Goal: Navigation & Orientation: Find specific page/section

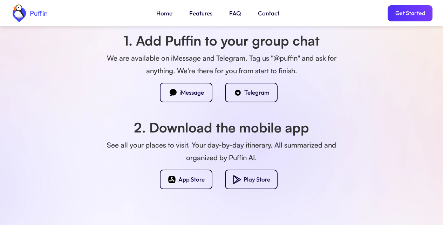
scroll to position [631, 0]
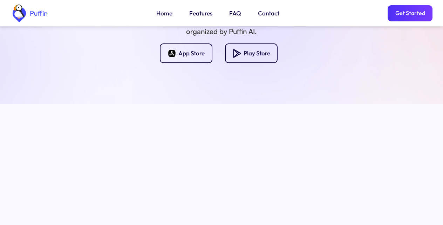
click at [234, 13] on link "FAQ" at bounding box center [235, 13] width 12 height 9
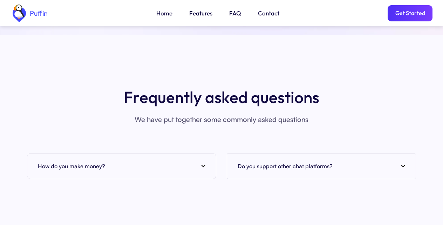
scroll to position [2683, 0]
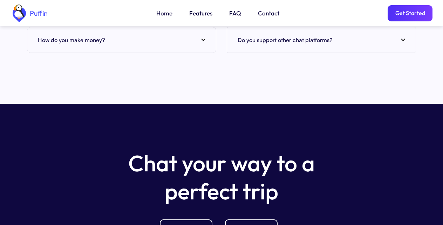
click at [202, 39] on img at bounding box center [203, 40] width 4 height 3
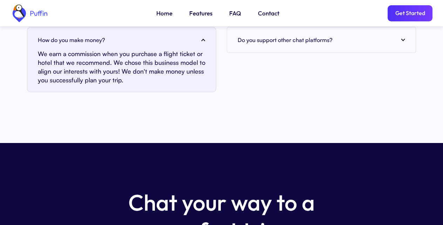
click at [164, 13] on link "Home" at bounding box center [164, 13] width 16 height 9
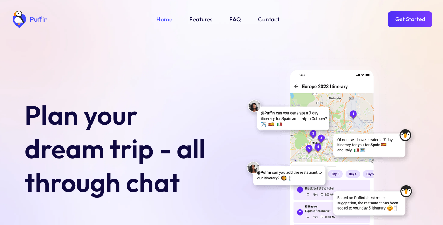
click at [406, 20] on link "Get Started" at bounding box center [410, 19] width 45 height 16
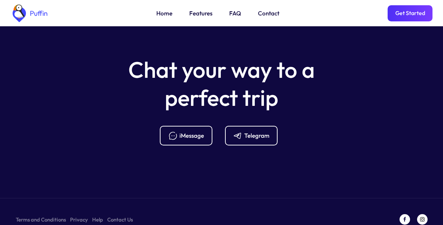
scroll to position [2818, 0]
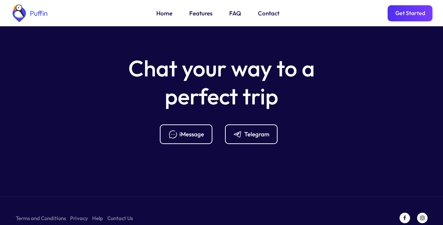
click at [255, 130] on div "Telegram" at bounding box center [256, 134] width 25 height 8
click at [38, 222] on section "Chat your way to a perfect trip iMessage Telegram Terms and Conditions Privacy …" at bounding box center [221, 124] width 443 height 231
click at [34, 214] on div "Terms and Conditions Privacy Help Contact Us" at bounding box center [221, 218] width 433 height 11
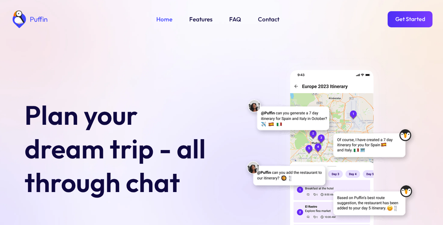
click at [399, 20] on link "Get Started" at bounding box center [410, 19] width 45 height 16
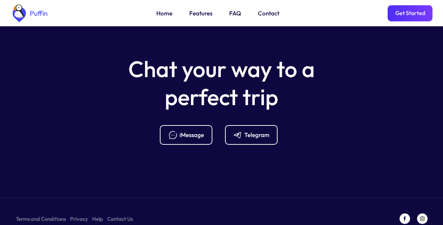
scroll to position [2778, 0]
